Goal: Information Seeking & Learning: Learn about a topic

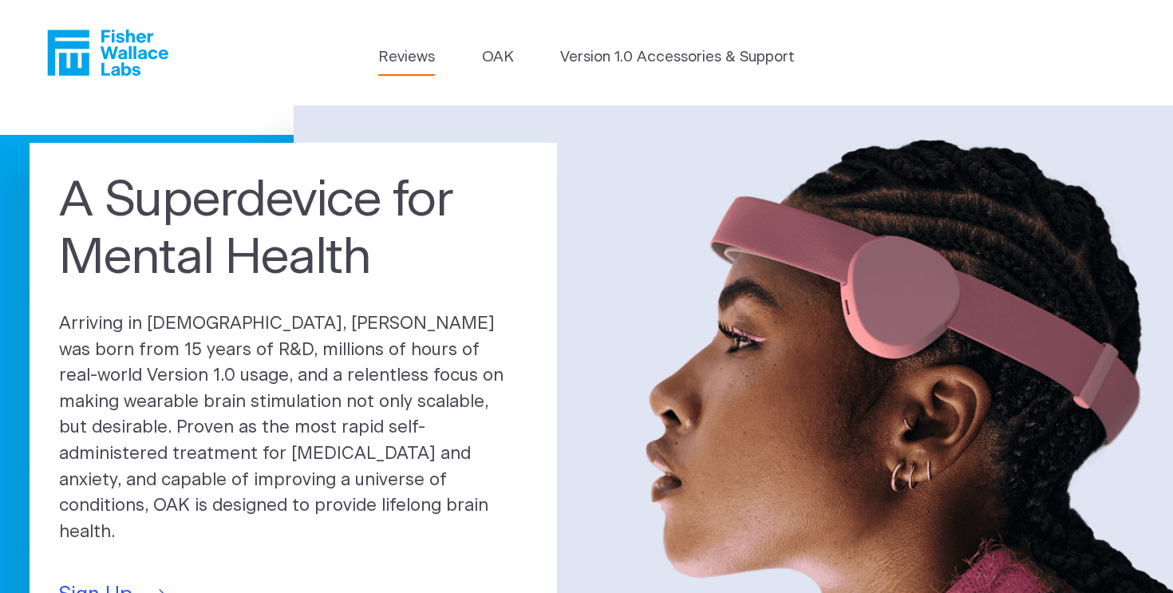
click at [402, 53] on link "Reviews" at bounding box center [406, 57] width 57 height 22
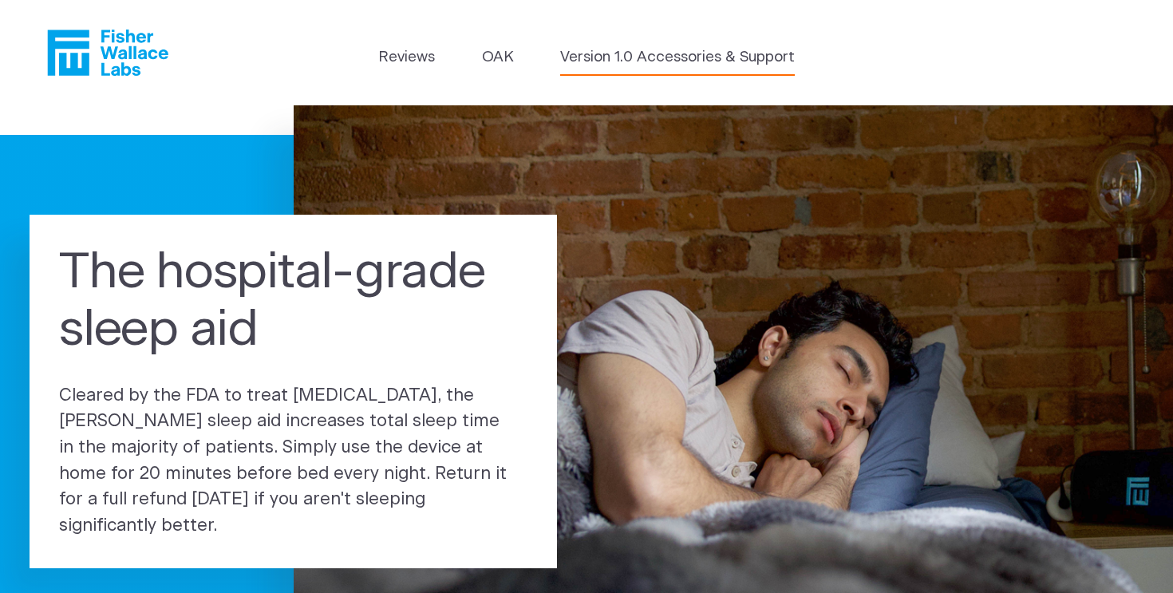
click at [601, 64] on link "Version 1.0 Accessories & Support" at bounding box center [677, 57] width 235 height 22
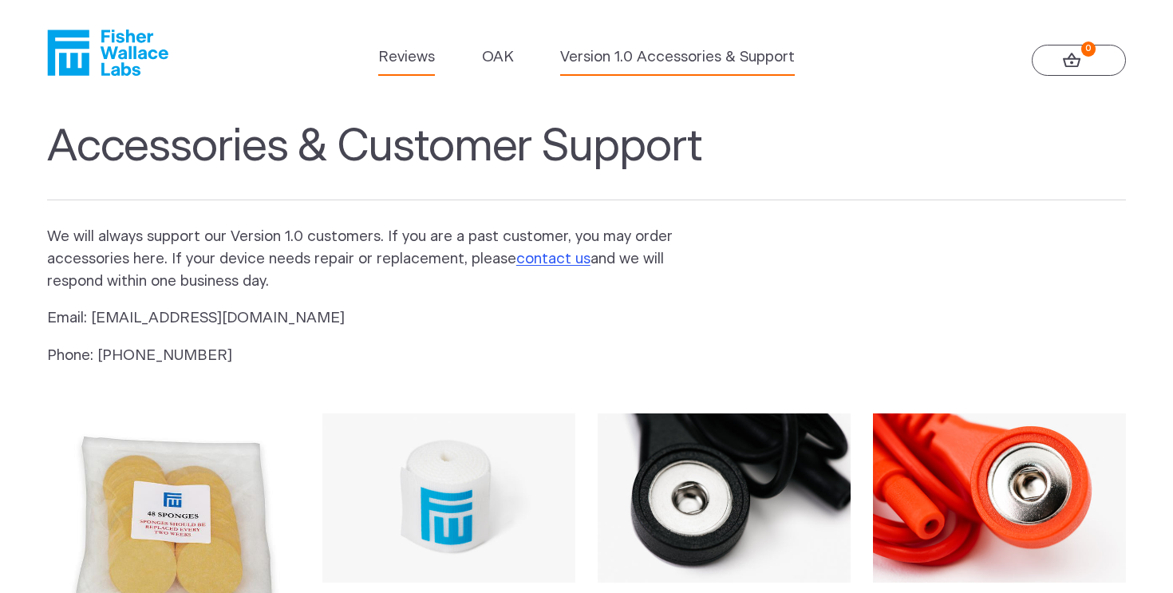
click at [413, 54] on link "Reviews" at bounding box center [406, 57] width 57 height 22
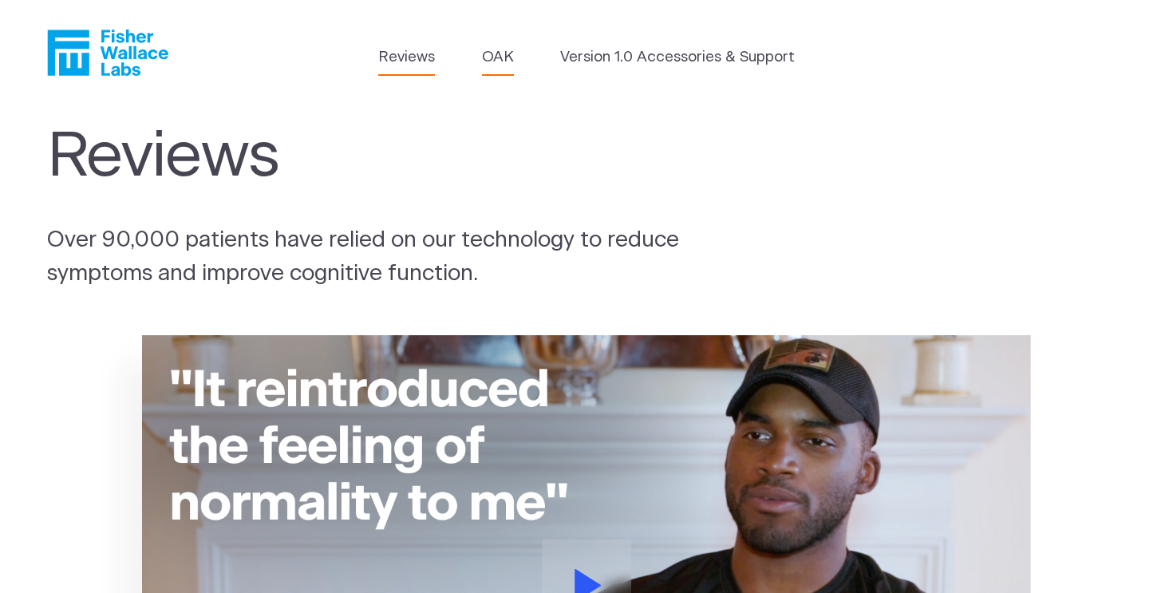
click at [500, 57] on link "OAK" at bounding box center [498, 57] width 32 height 22
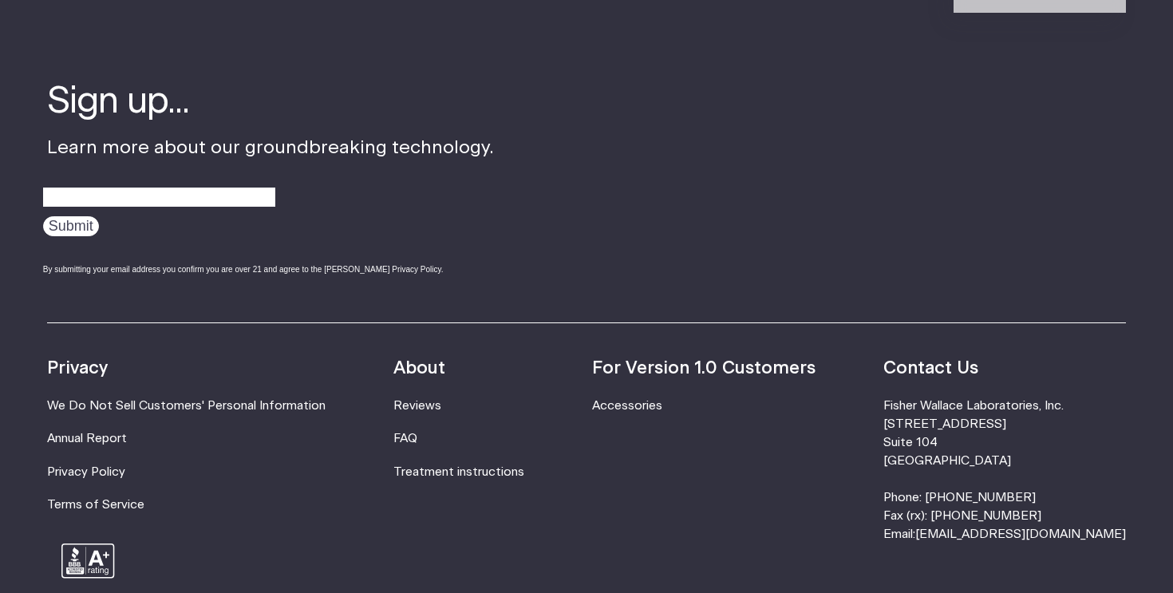
scroll to position [2674, 0]
